Goal: Task Accomplishment & Management: Manage account settings

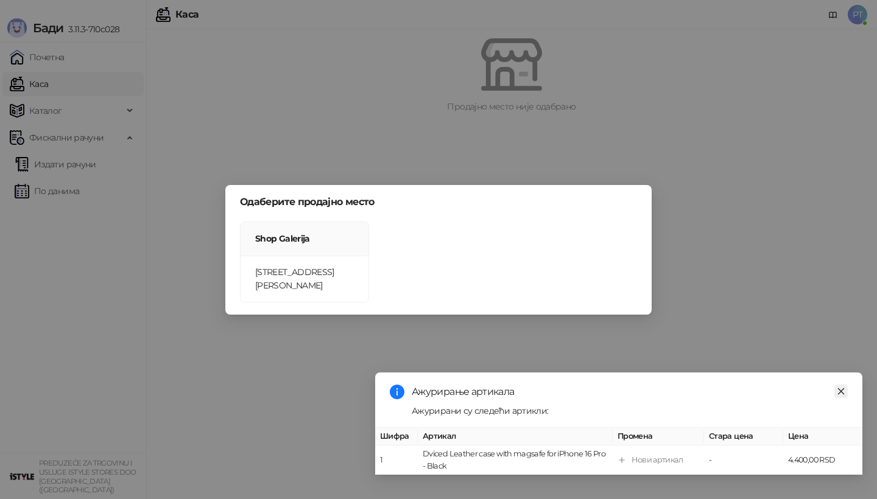
click at [839, 388] on icon "close" at bounding box center [840, 391] width 9 height 9
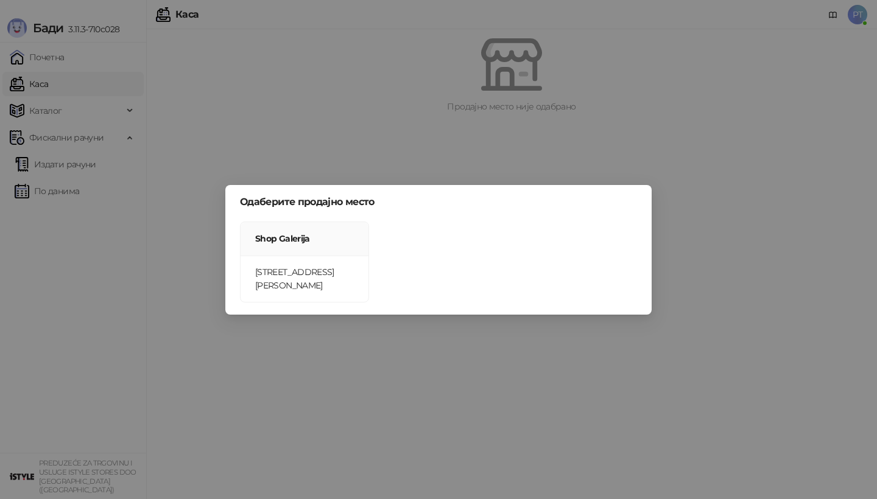
click at [777, 377] on div "Одаберите продајно место Shop Galerija Bulevar Vudroa Vilsona 12" at bounding box center [438, 249] width 877 height 499
click at [591, 349] on div "Одаберите продајно место Shop Galerija Bulevar Vudroa Vilsona 12" at bounding box center [438, 249] width 877 height 499
click at [454, 229] on div "Shop Galerija Bulevar Vudroa Vilsona 12" at bounding box center [438, 262] width 402 height 81
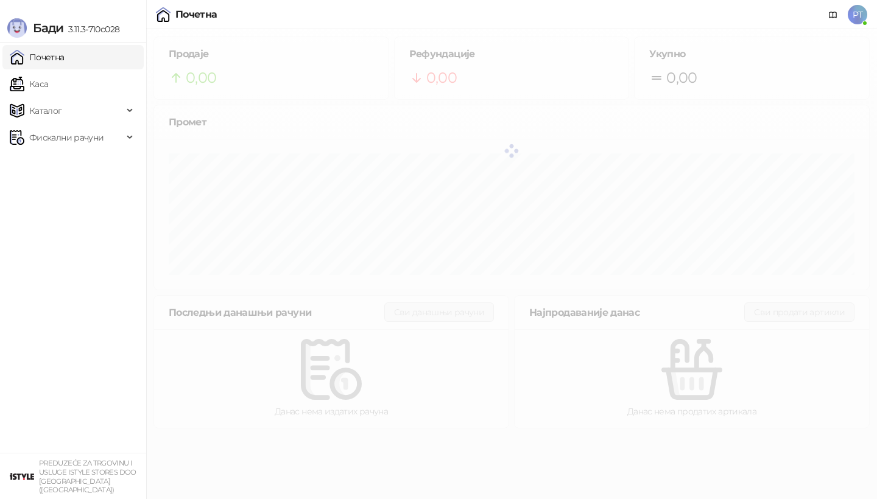
click at [858, 16] on span "PT" at bounding box center [856, 14] width 19 height 19
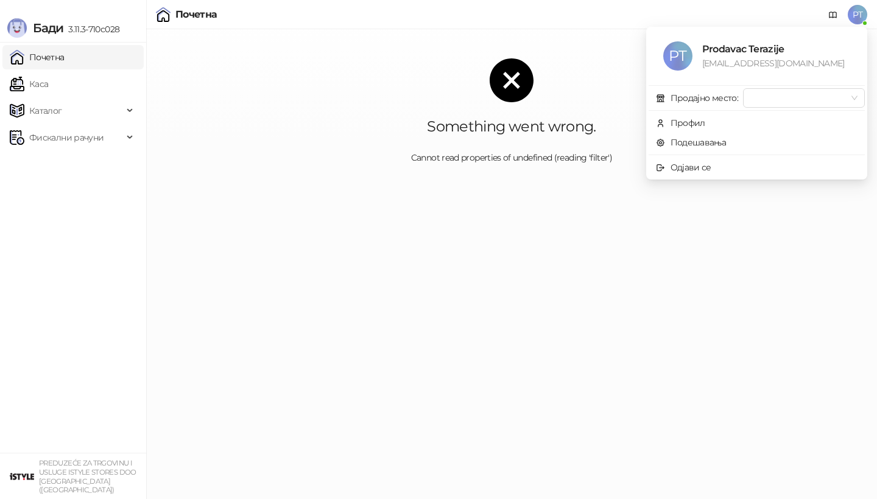
click at [537, 46] on div "Something went wrong. Cannot read properties of undefined (reading 'filter')" at bounding box center [511, 111] width 730 height 164
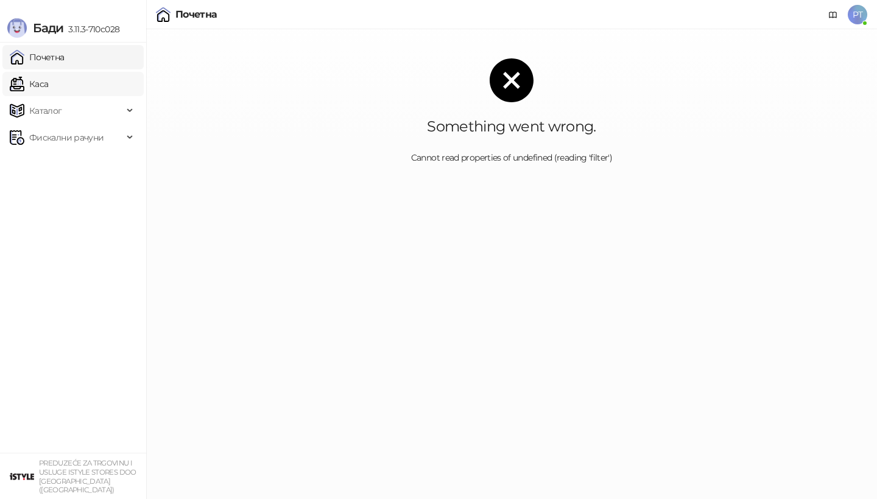
click at [48, 88] on link "Каса" at bounding box center [29, 84] width 38 height 24
click at [856, 15] on span "PT" at bounding box center [856, 14] width 19 height 19
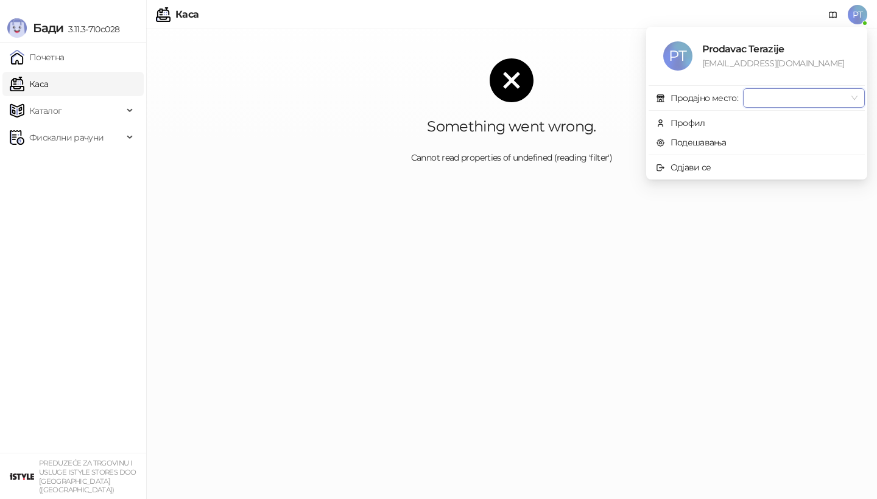
click at [835, 99] on input "search" at bounding box center [798, 98] width 96 height 18
click at [758, 95] on input "search" at bounding box center [798, 98] width 96 height 18
click at [707, 63] on div "n.dasic@istyle.rs" at bounding box center [776, 63] width 148 height 13
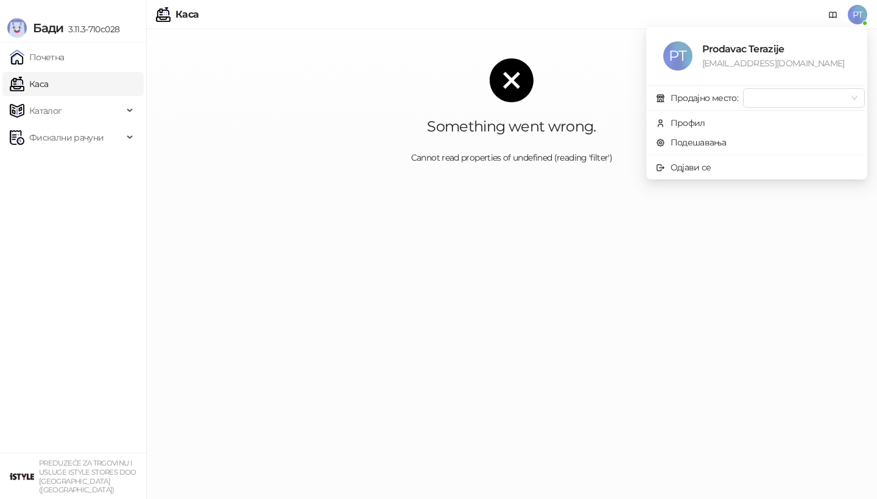
click at [725, 72] on div "PT Prodavac Terazije n.dasic@istyle.rs" at bounding box center [756, 56] width 216 height 54
click at [691, 171] on div "Одјави се" at bounding box center [690, 167] width 41 height 13
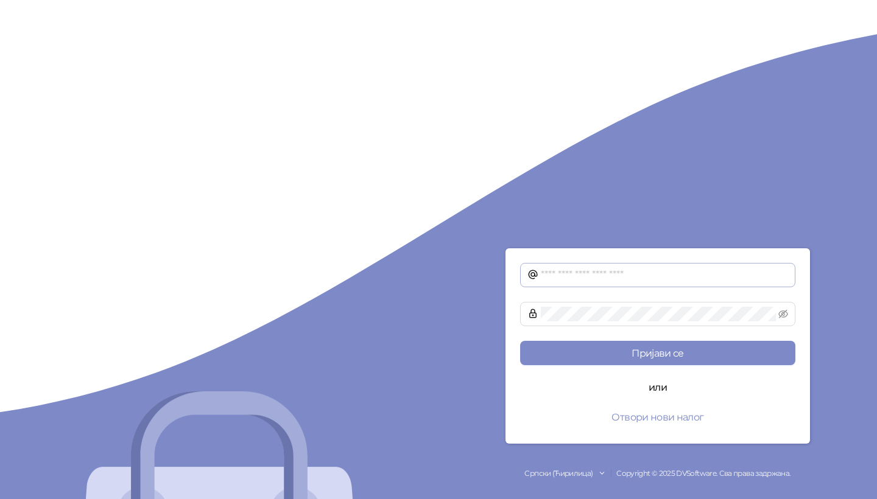
click at [615, 285] on span at bounding box center [657, 275] width 275 height 24
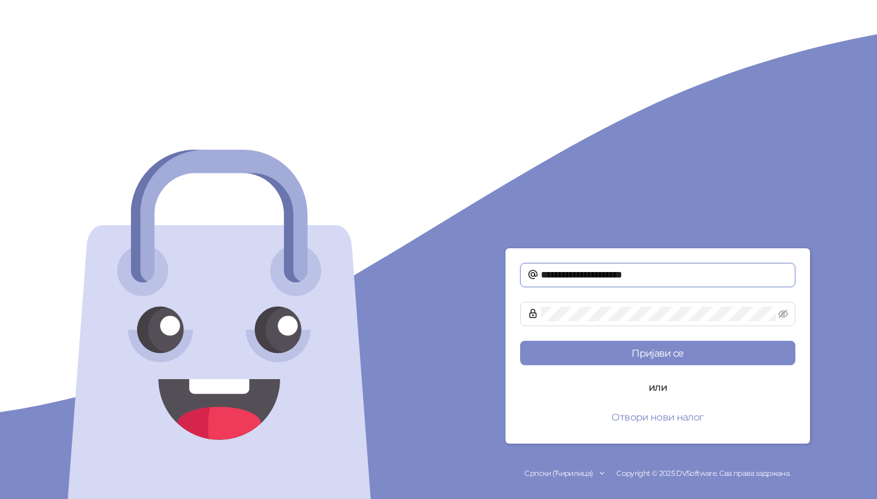
type input "**********"
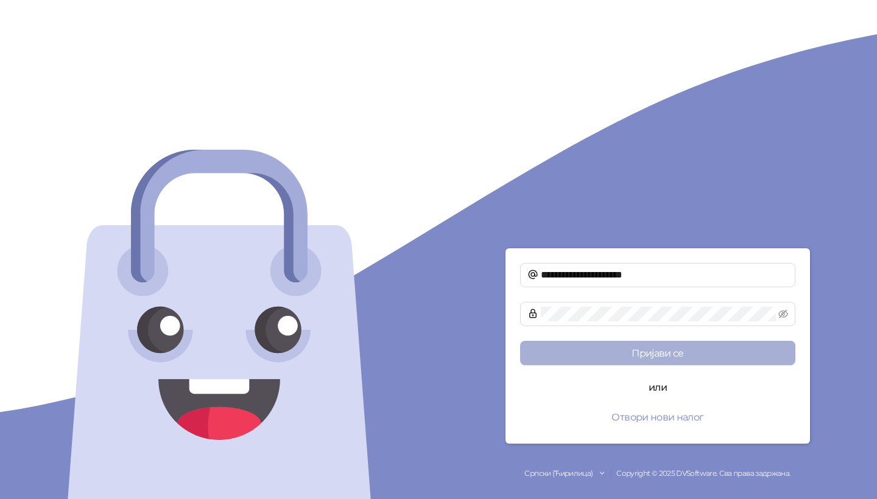
click at [636, 345] on button "Пријави се" at bounding box center [657, 353] width 275 height 24
